Goal: Navigation & Orientation: Find specific page/section

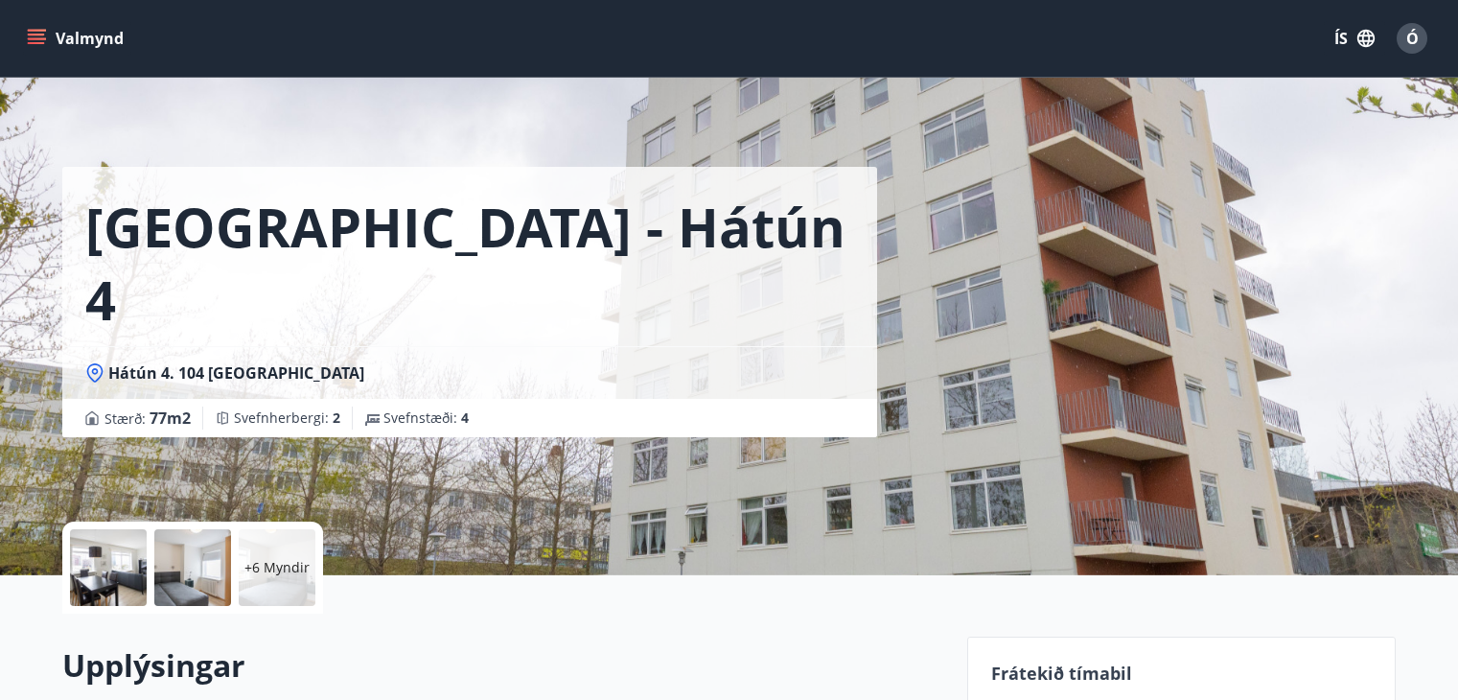
scroll to position [383, 0]
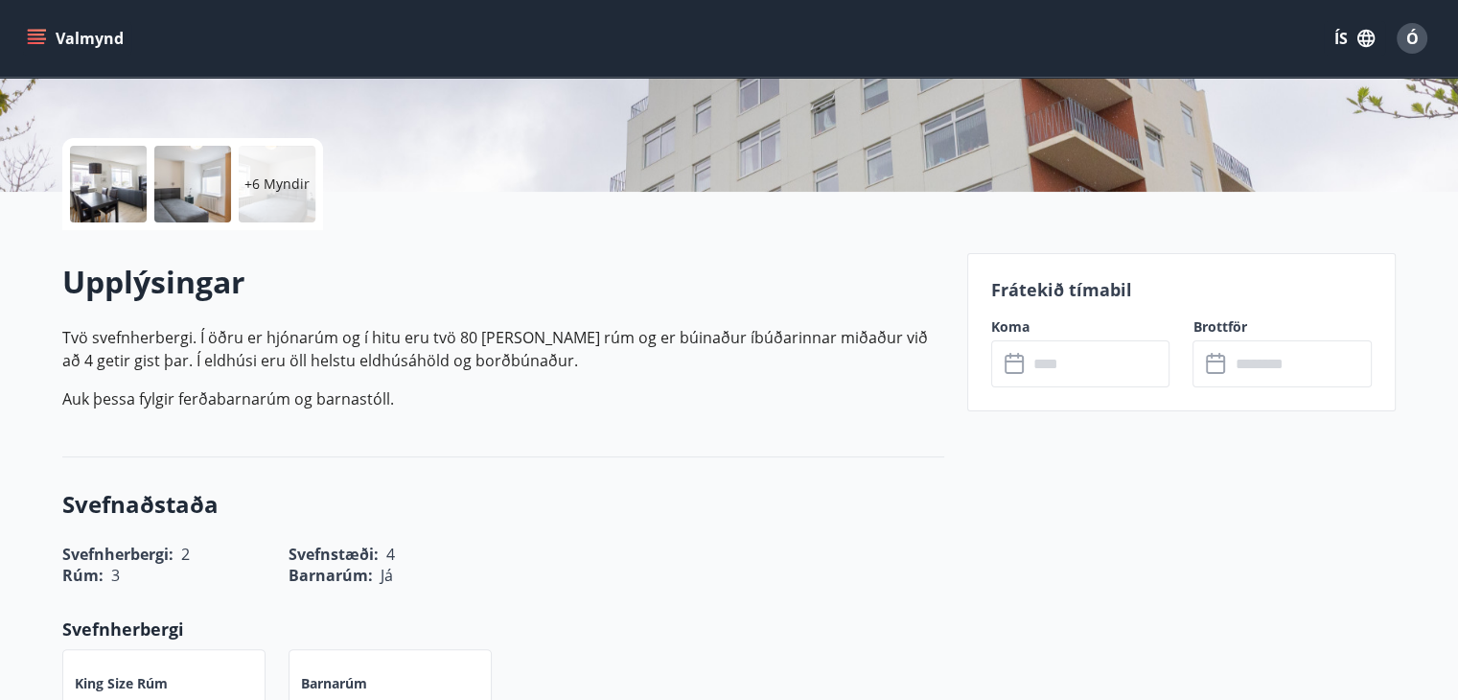
click at [42, 28] on button "Valmynd" at bounding box center [77, 38] width 108 height 34
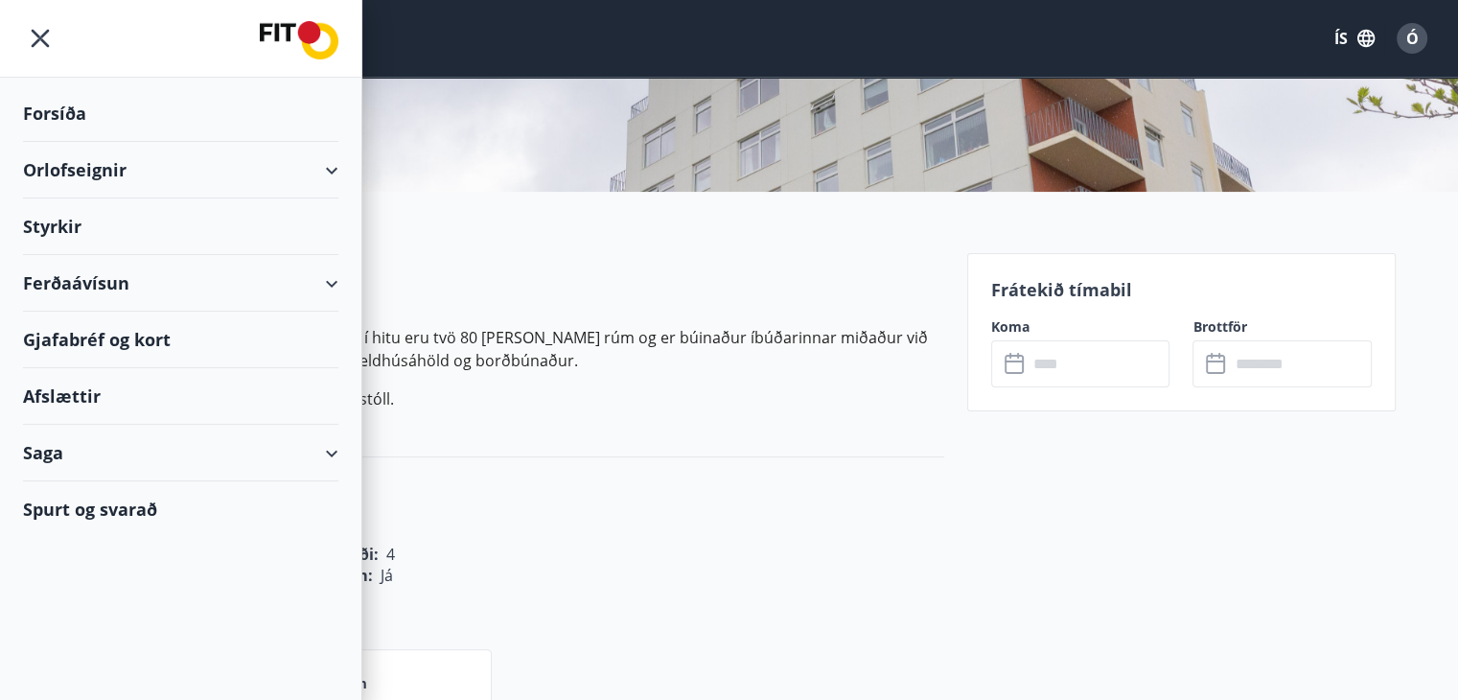
click at [73, 112] on div "Forsíða" at bounding box center [180, 113] width 315 height 57
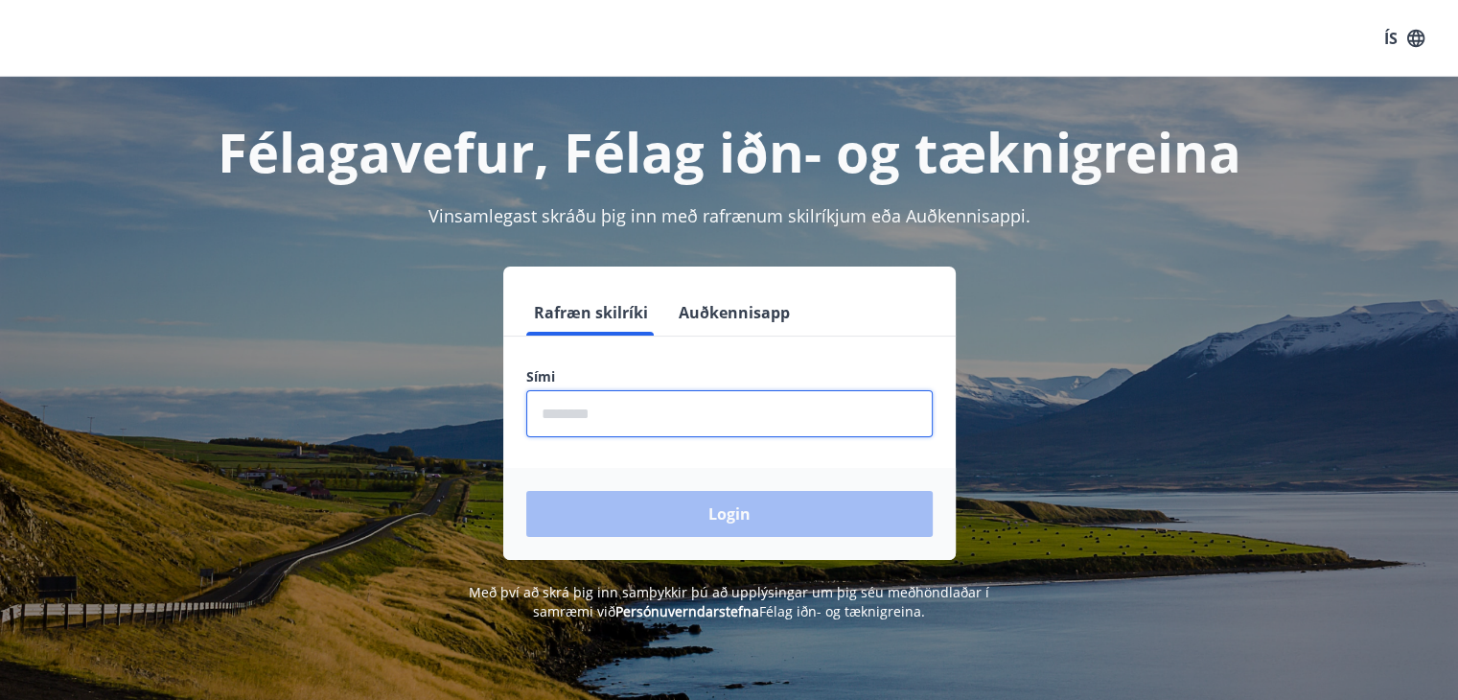
click at [590, 407] on input "phone" at bounding box center [729, 413] width 406 height 47
type input "********"
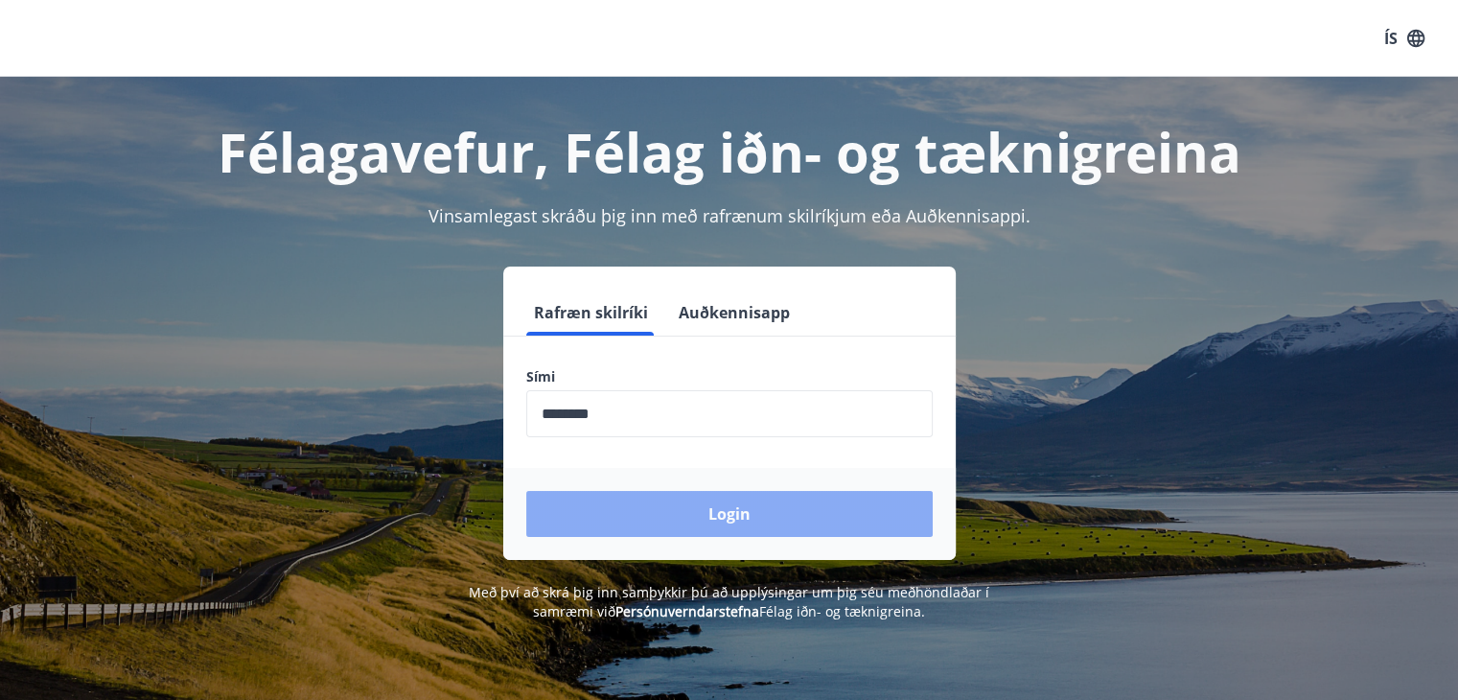
click at [724, 522] on button "Login" at bounding box center [729, 514] width 406 height 46
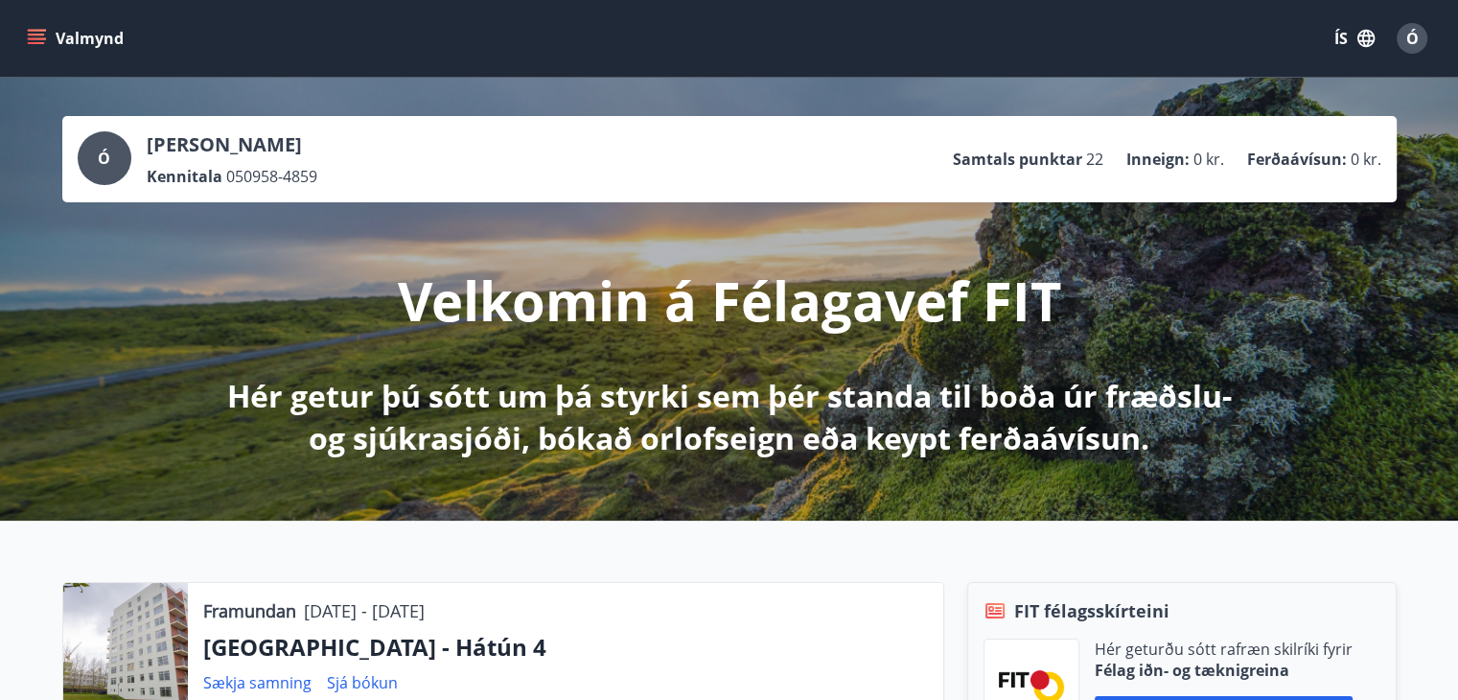
click at [37, 32] on icon "menu" at bounding box center [36, 38] width 19 height 19
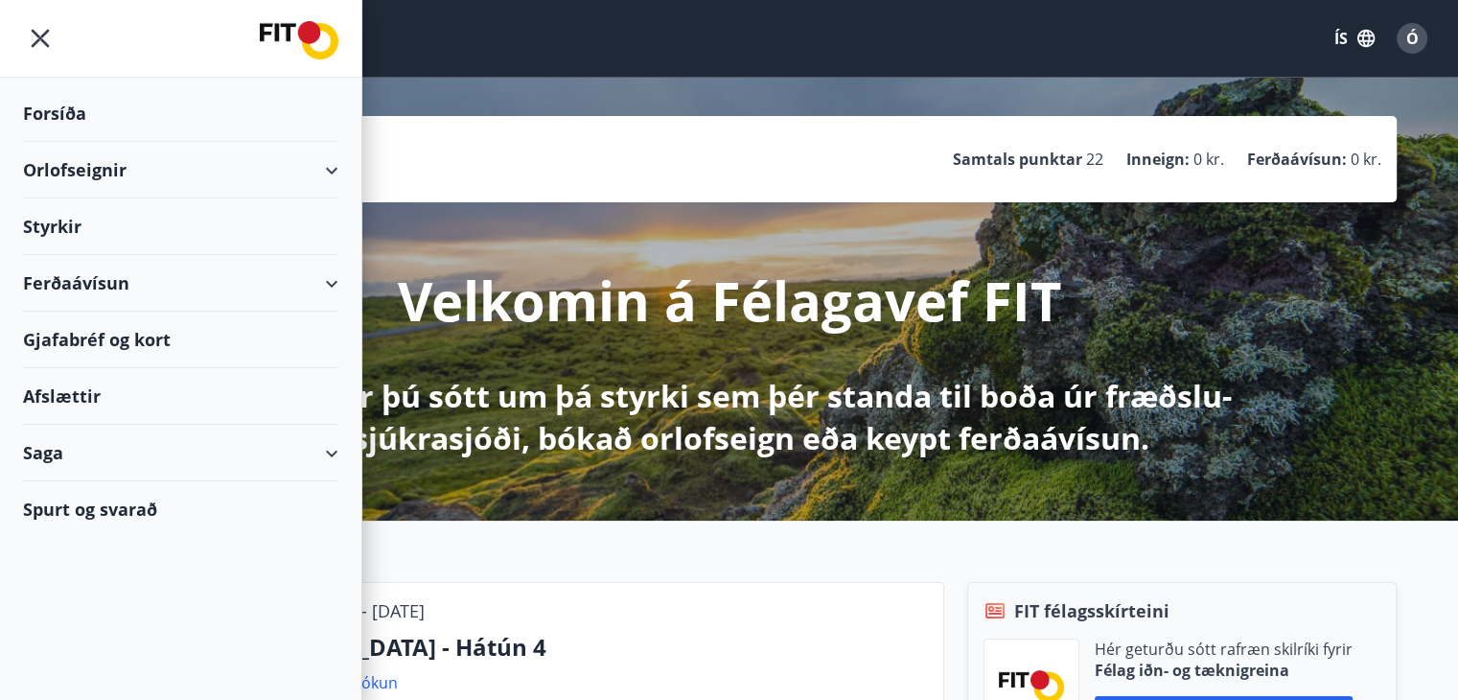
click at [322, 169] on div "Orlofseignir" at bounding box center [180, 170] width 315 height 57
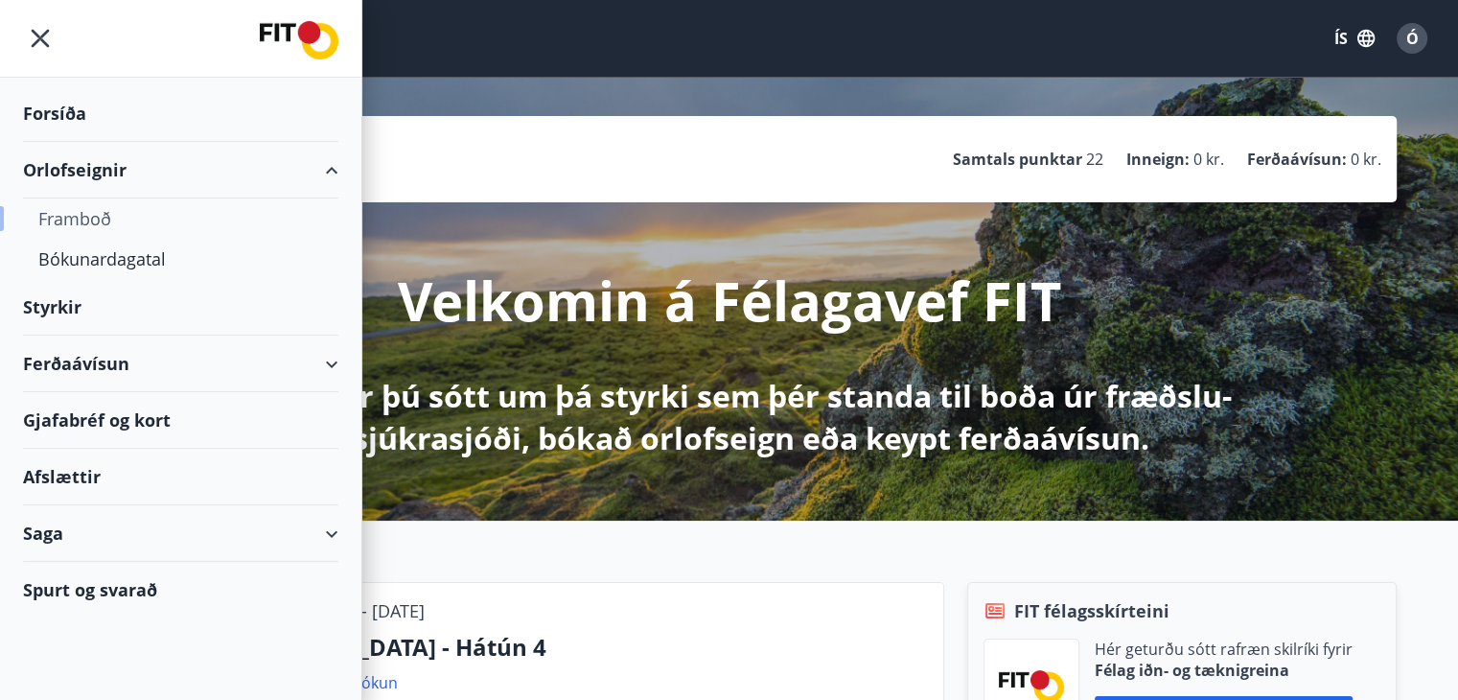
click at [204, 226] on div "Framboð" at bounding box center [180, 218] width 285 height 40
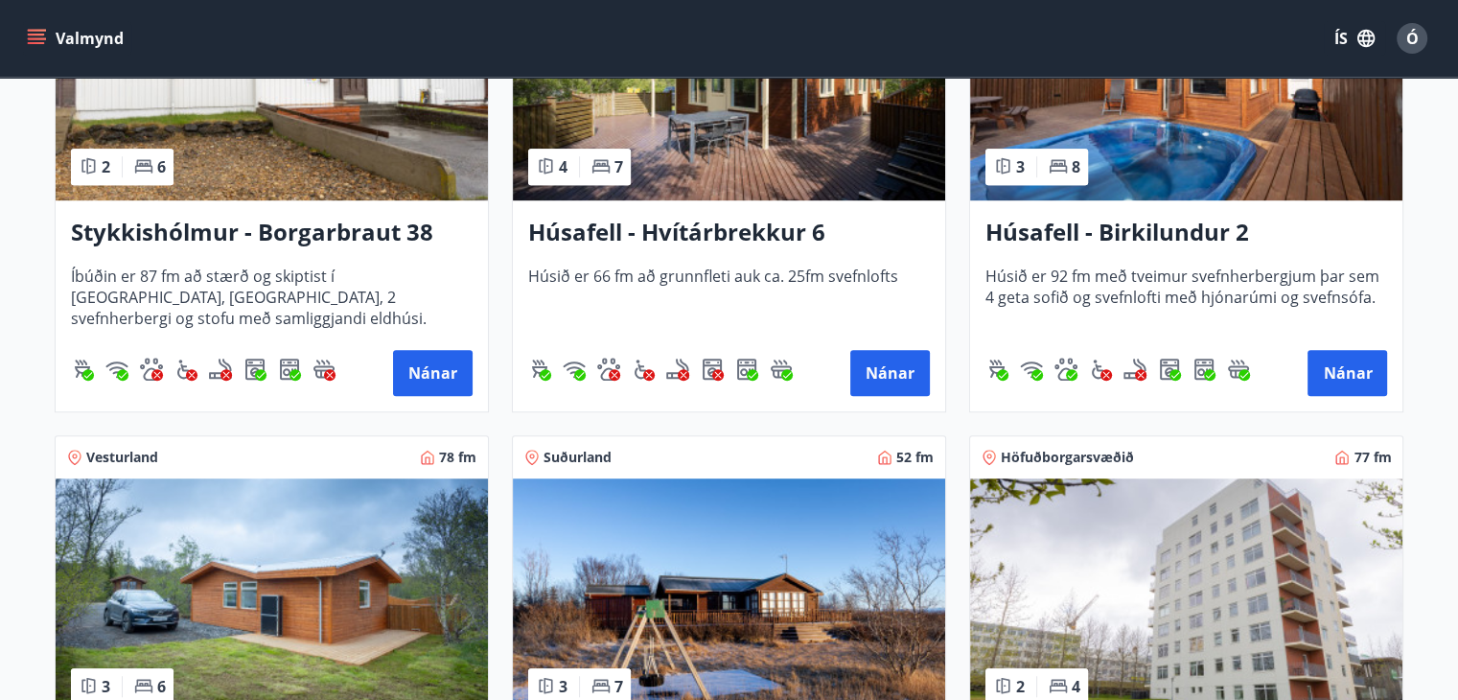
scroll to position [1054, 0]
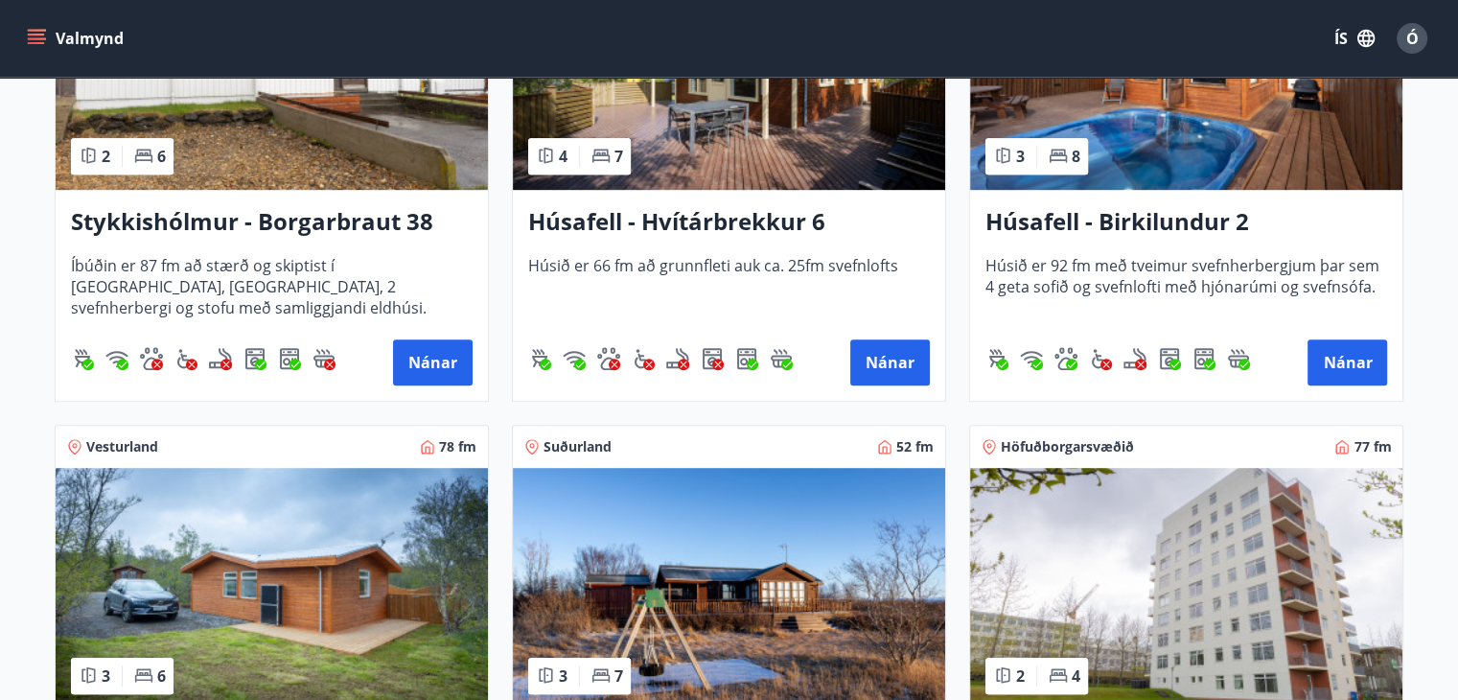
click at [1148, 547] on img at bounding box center [1186, 588] width 432 height 241
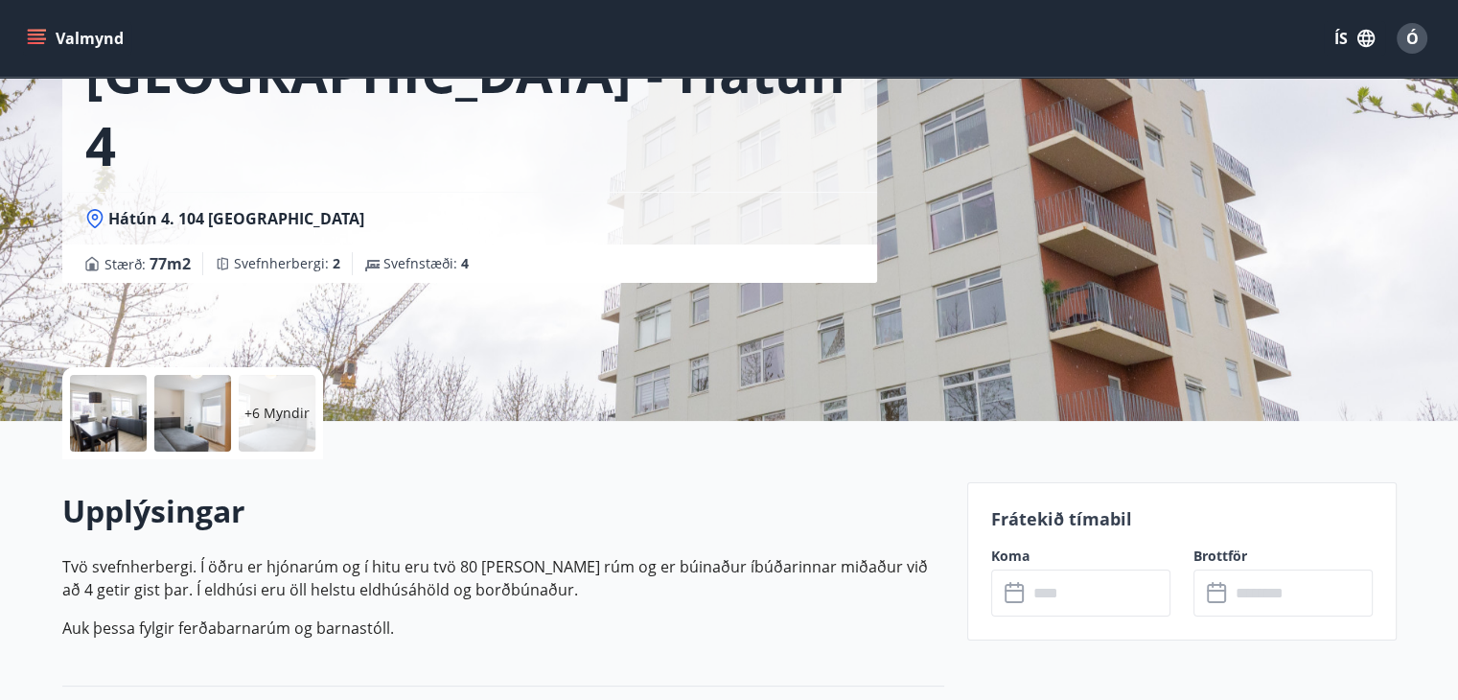
scroll to position [479, 0]
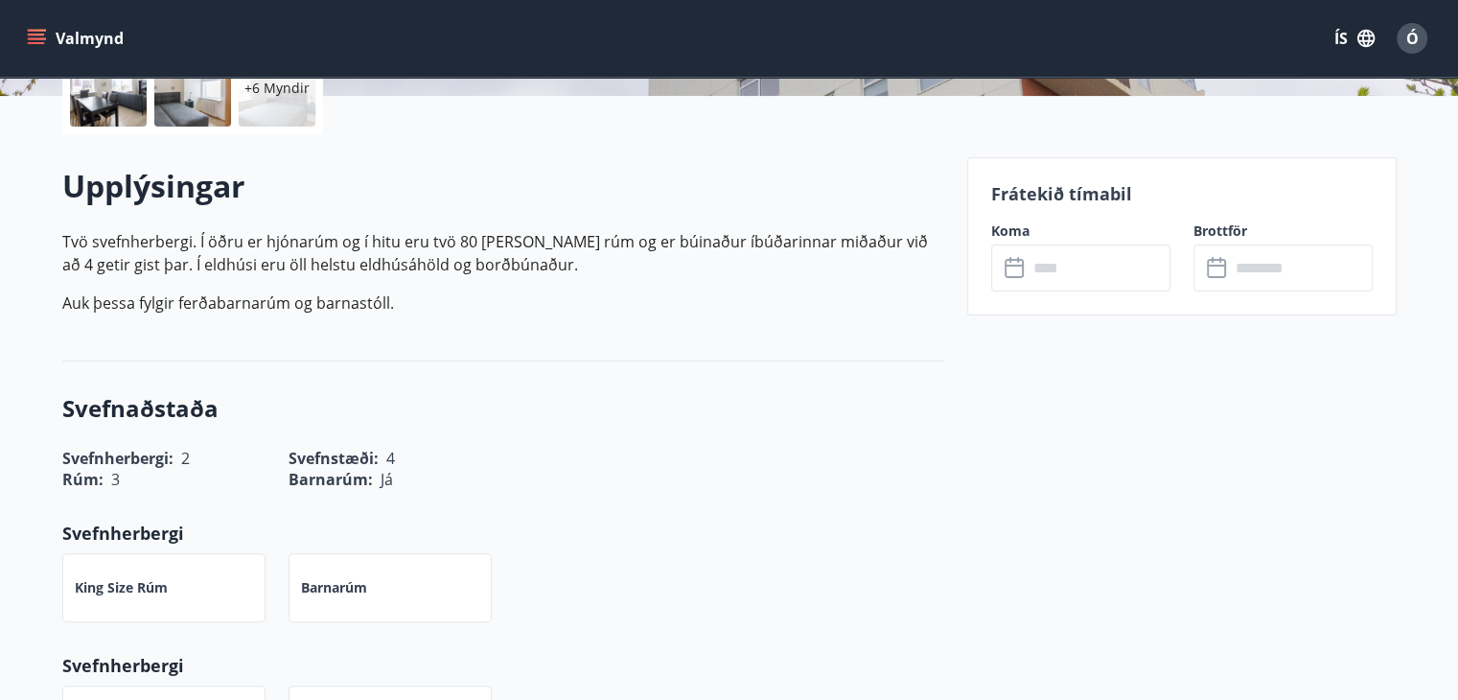
click at [1020, 270] on icon at bounding box center [1015, 268] width 23 height 23
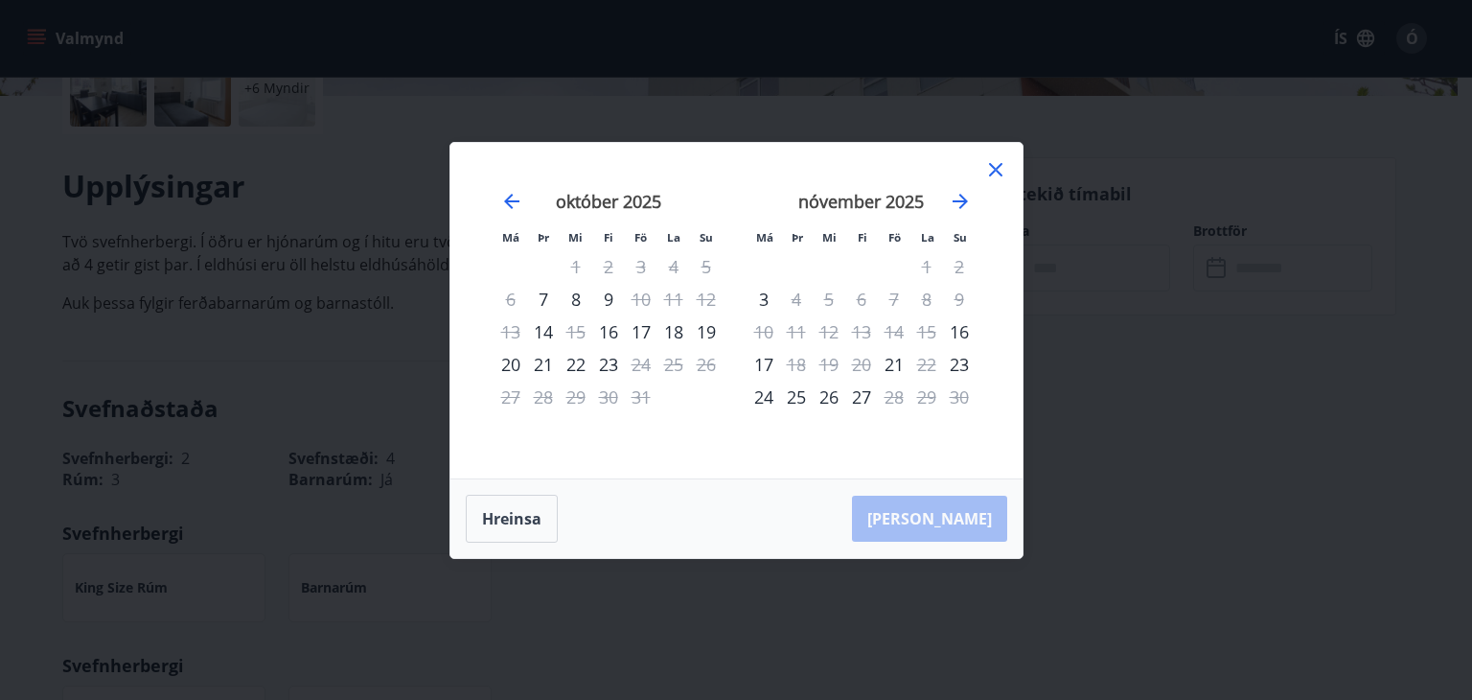
click at [998, 164] on icon at bounding box center [995, 169] width 23 height 23
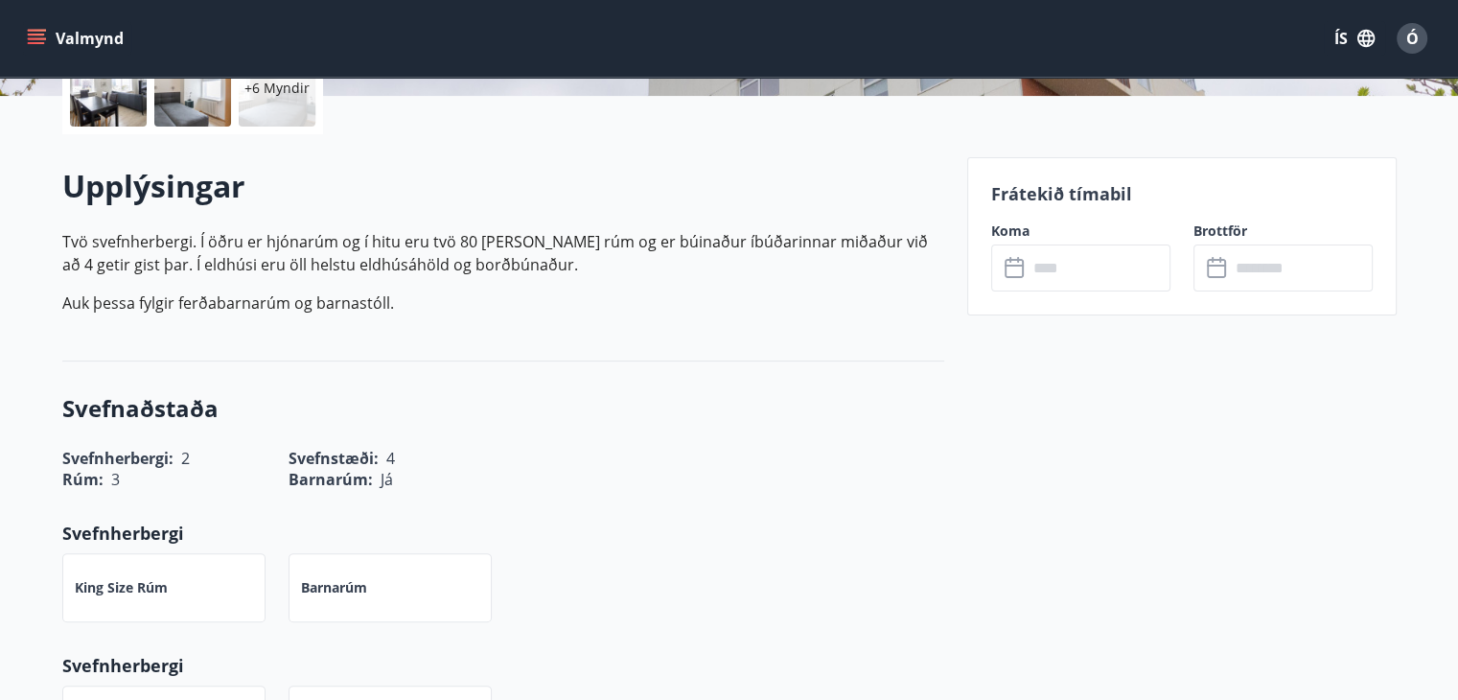
click at [1016, 272] on icon at bounding box center [1015, 268] width 23 height 23
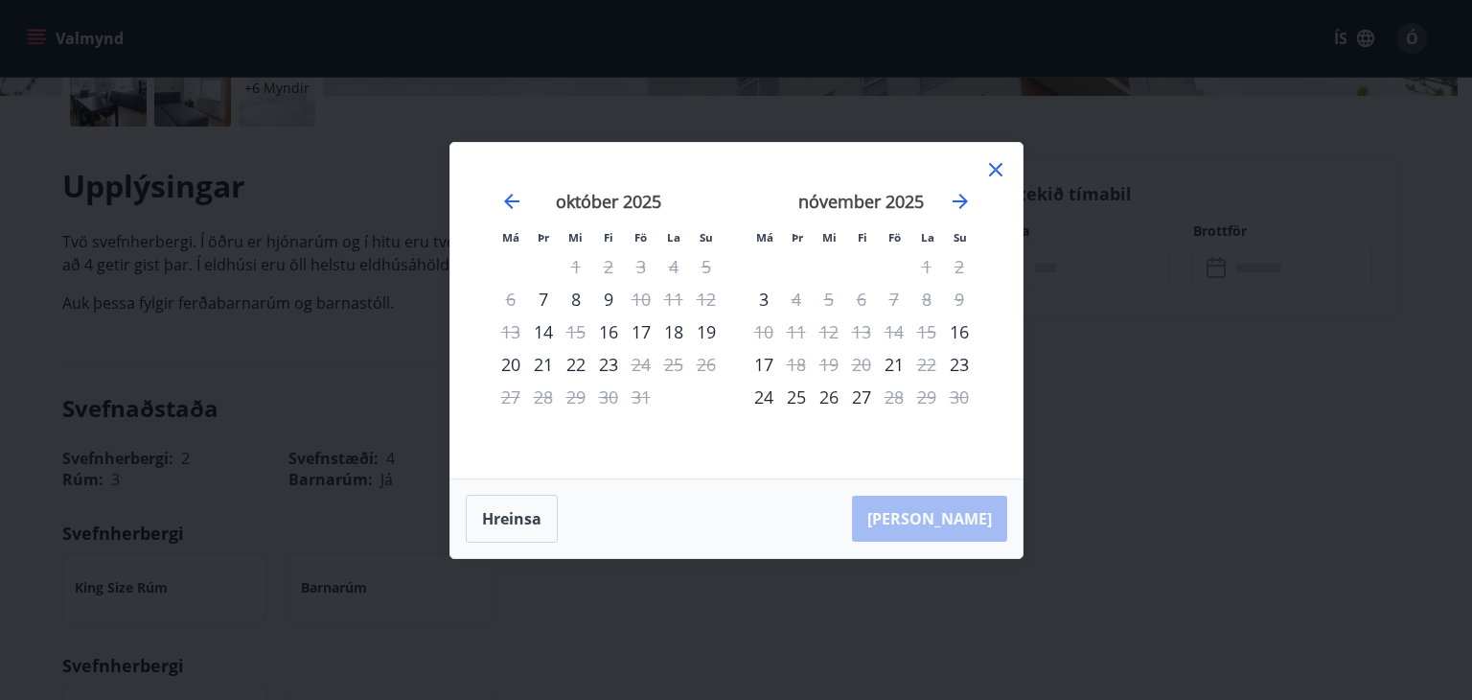
drag, startPoint x: 988, startPoint y: 170, endPoint x: 749, endPoint y: 108, distance: 246.4
click at [988, 166] on icon at bounding box center [995, 169] width 23 height 23
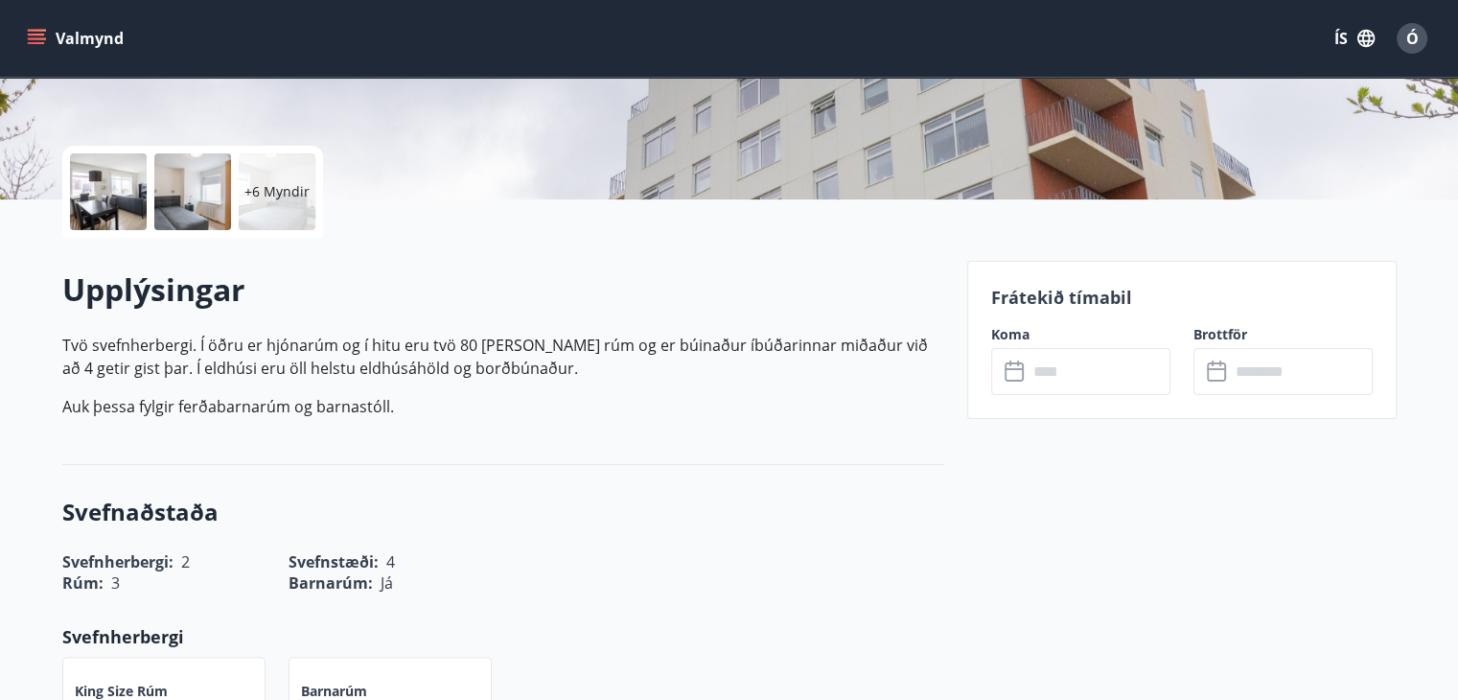
scroll to position [192, 0]
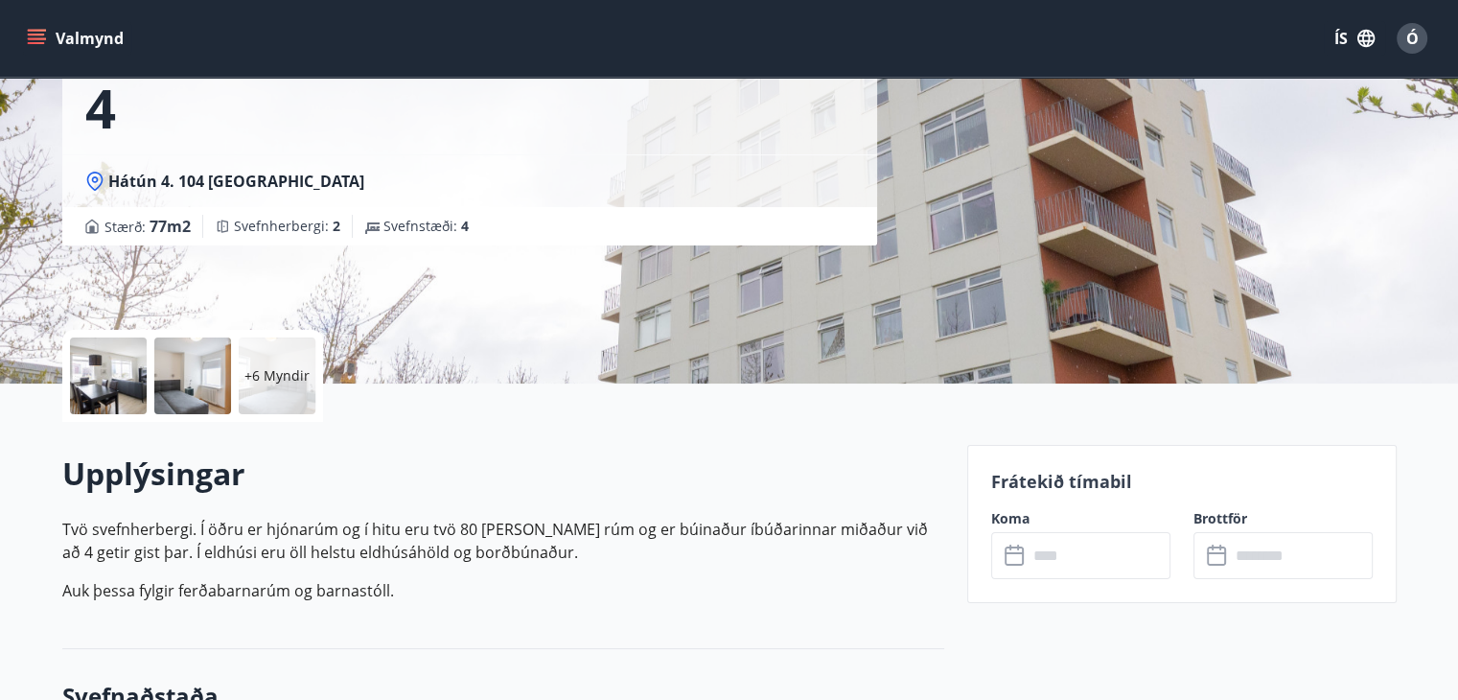
click at [47, 35] on button "Valmynd" at bounding box center [77, 38] width 108 height 34
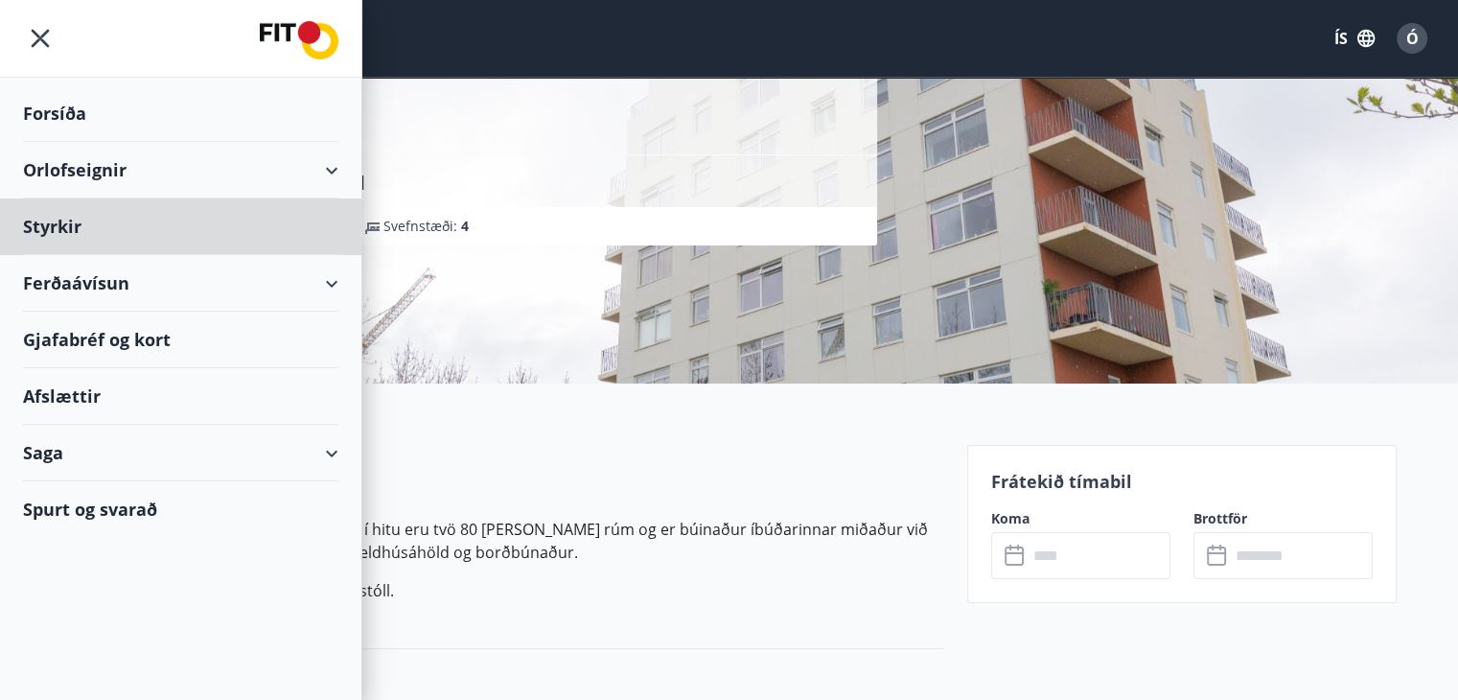
click at [43, 112] on div "Forsíða" at bounding box center [180, 113] width 315 height 57
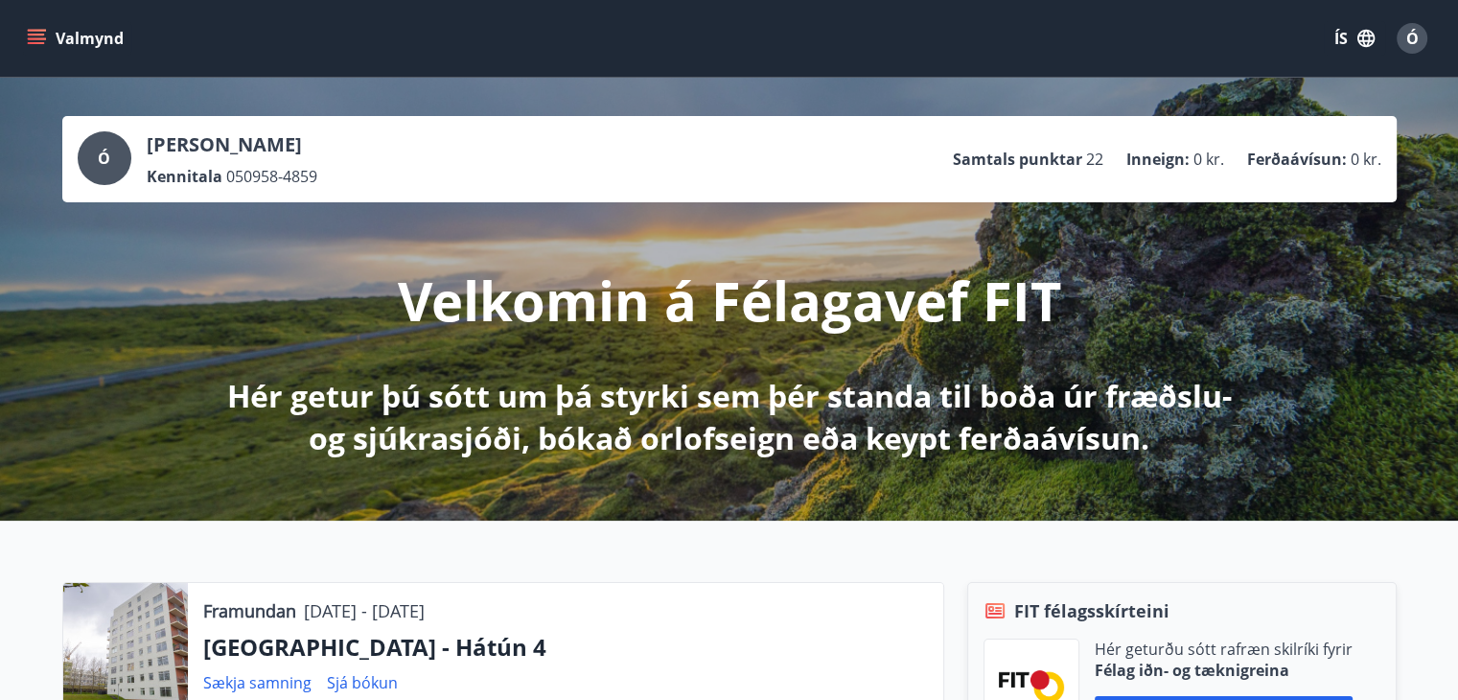
click at [29, 35] on icon "menu" at bounding box center [36, 38] width 19 height 19
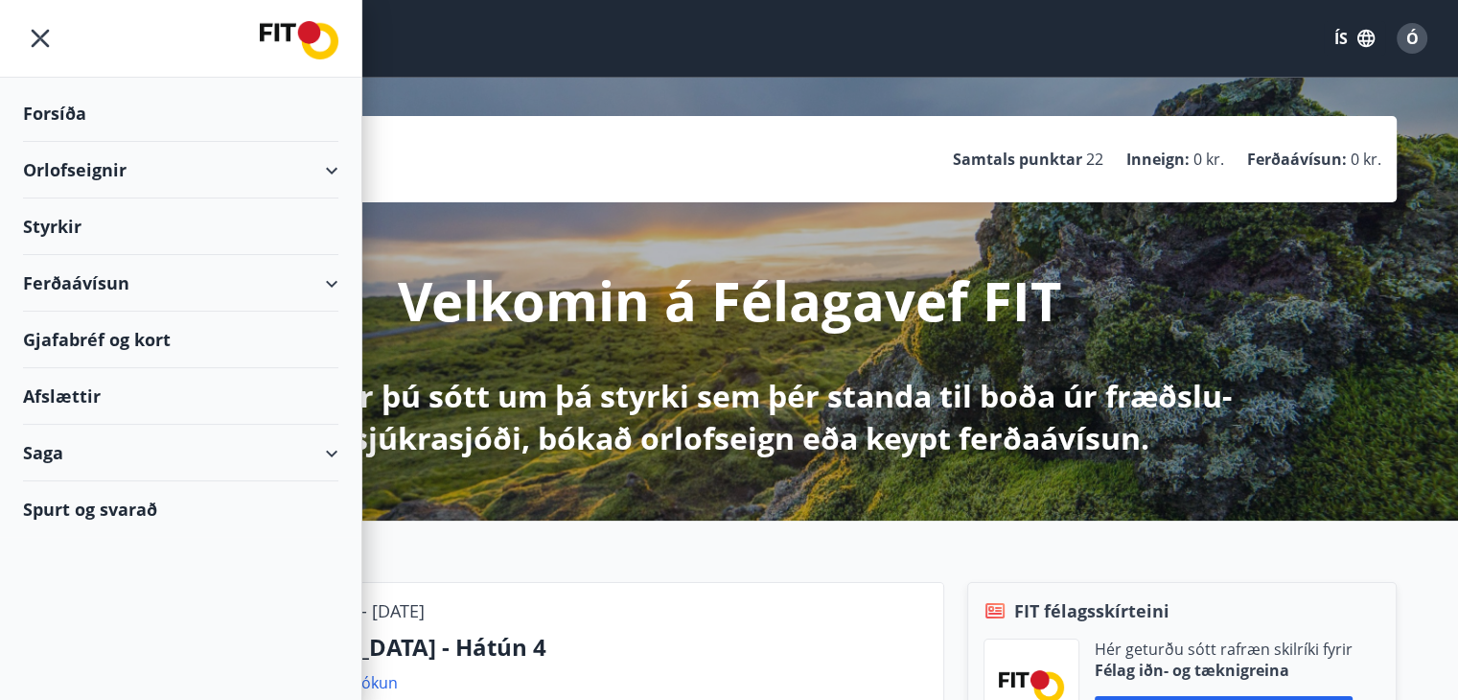
click at [434, 31] on div "Valmynd ÍS Ó" at bounding box center [729, 38] width 1412 height 46
